Goal: Find contact information: Find contact information

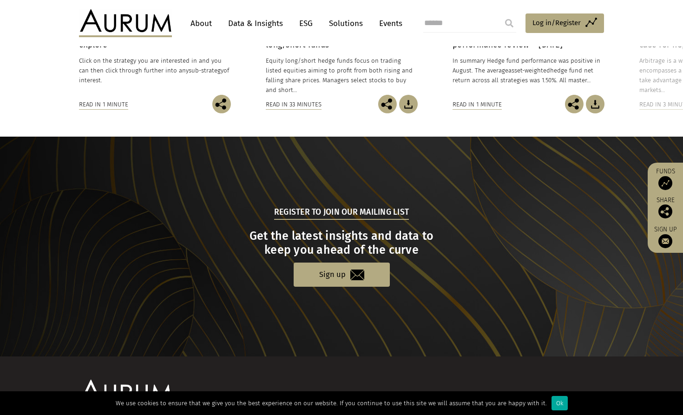
scroll to position [892, 0]
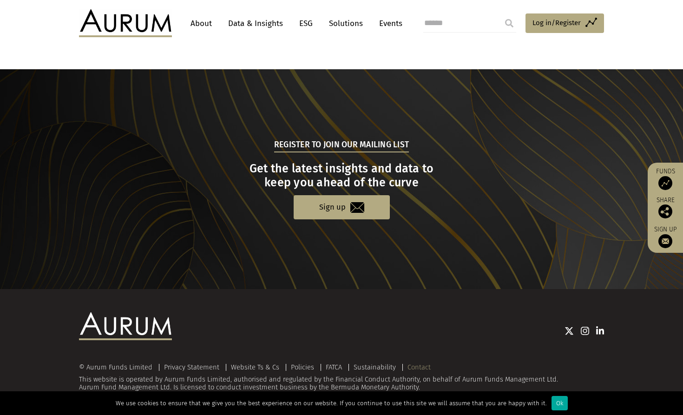
click at [420, 364] on link "Contact" at bounding box center [419, 367] width 23 height 8
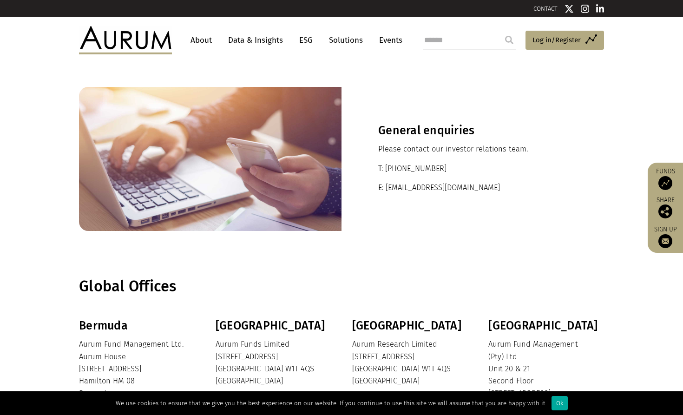
drag, startPoint x: 179, startPoint y: 45, endPoint x: 191, endPoint y: 40, distance: 12.7
click at [179, 45] on nav "About Data & Insights ESG Solutions Events" at bounding box center [294, 40] width 244 height 28
click at [199, 38] on link "About" at bounding box center [201, 40] width 31 height 17
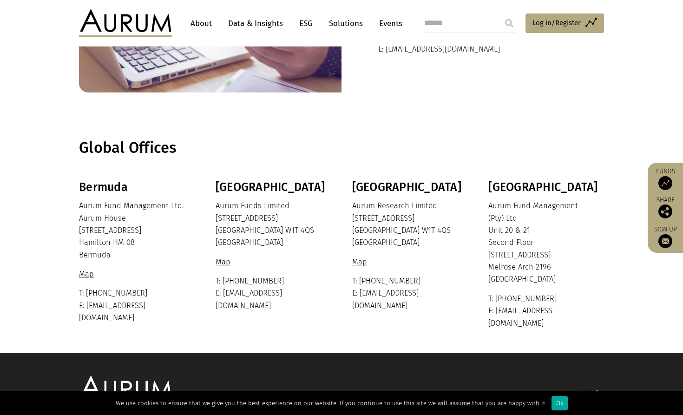
scroll to position [180, 0]
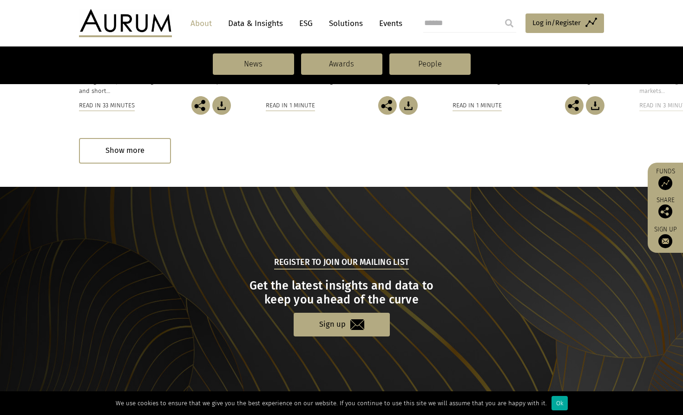
scroll to position [870, 0]
